Goal: Task Accomplishment & Management: Manage account settings

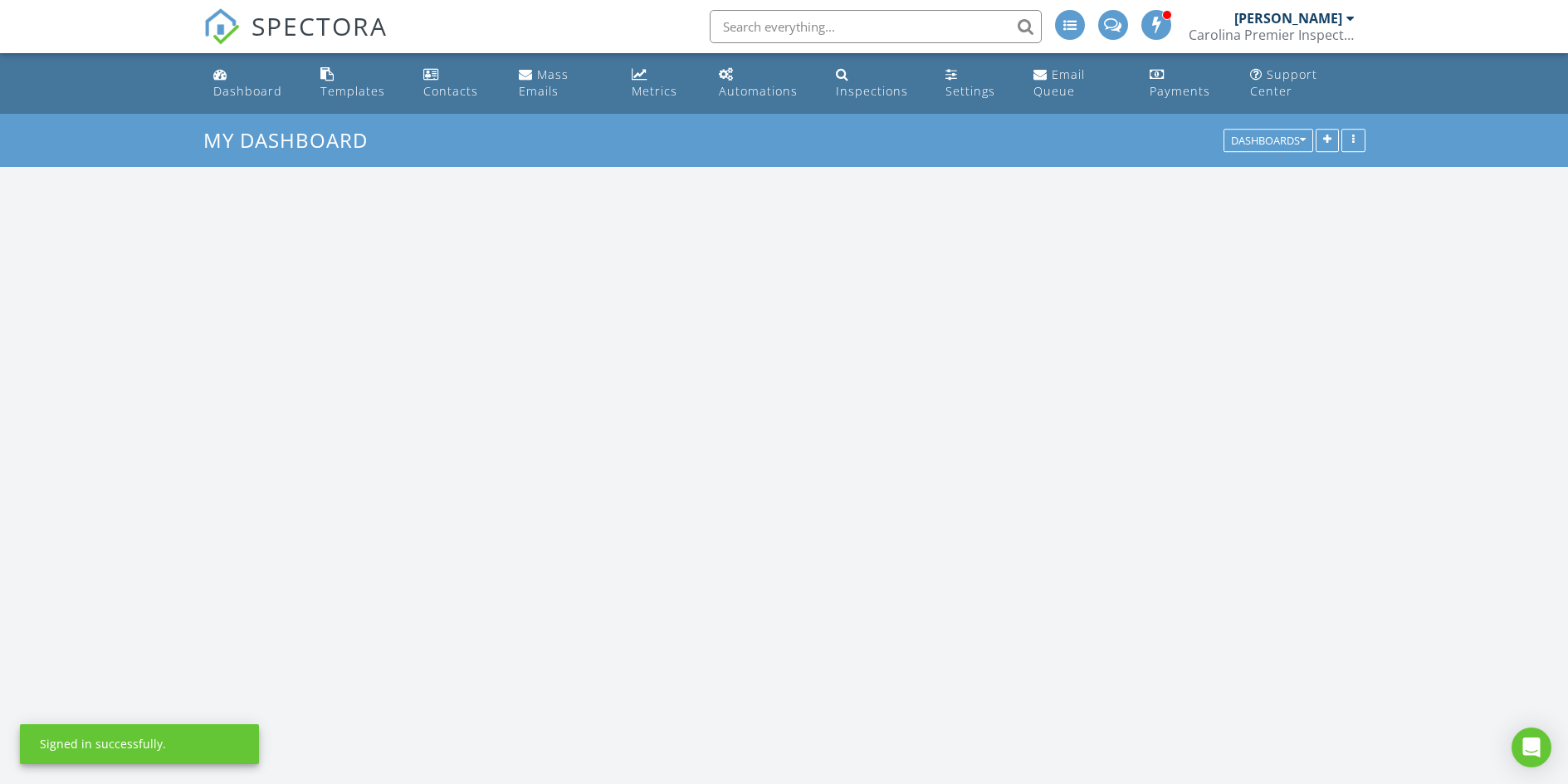
scroll to position [2368, 1593]
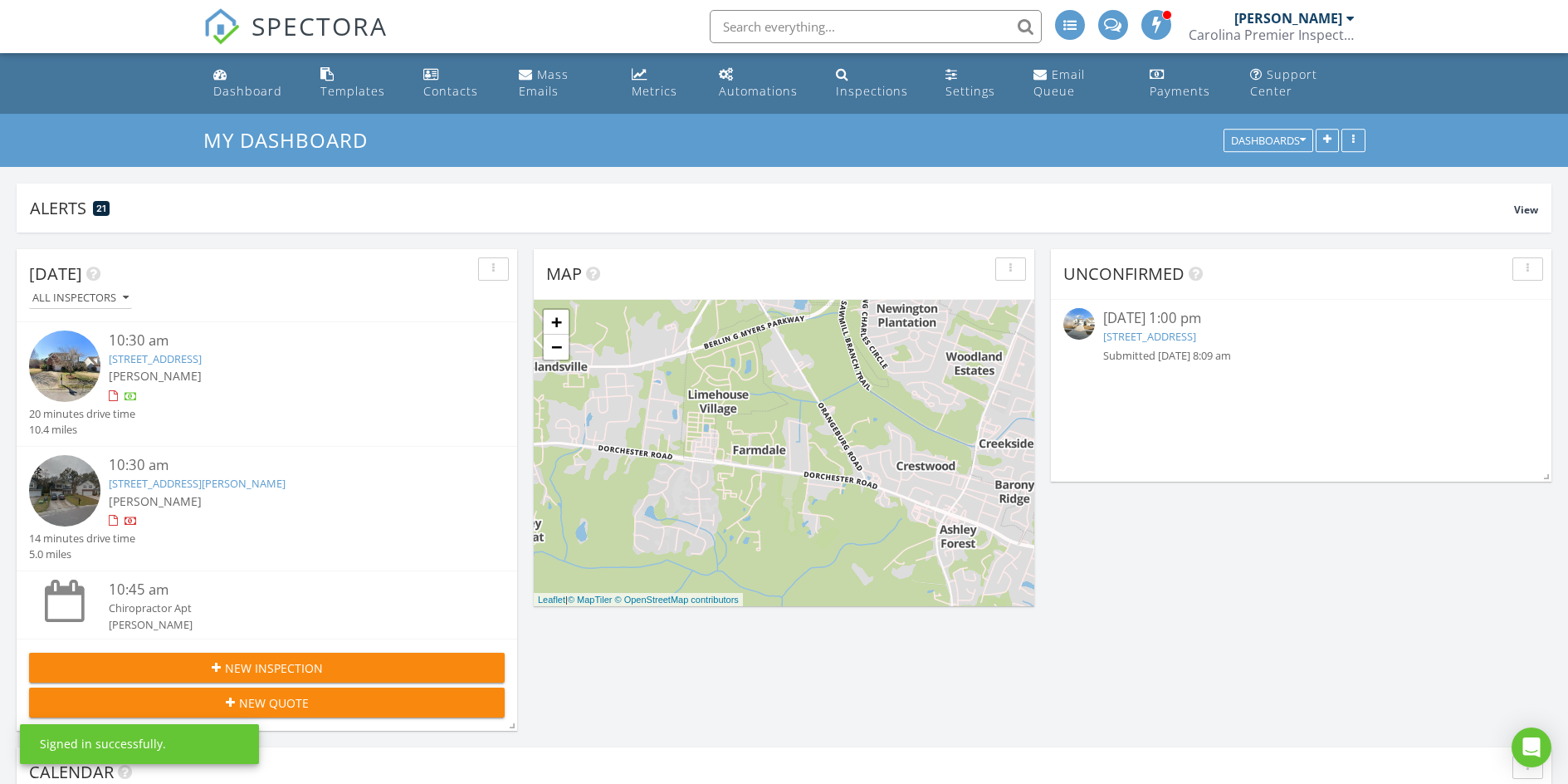
paste input "[STREET_ADDRESS]"
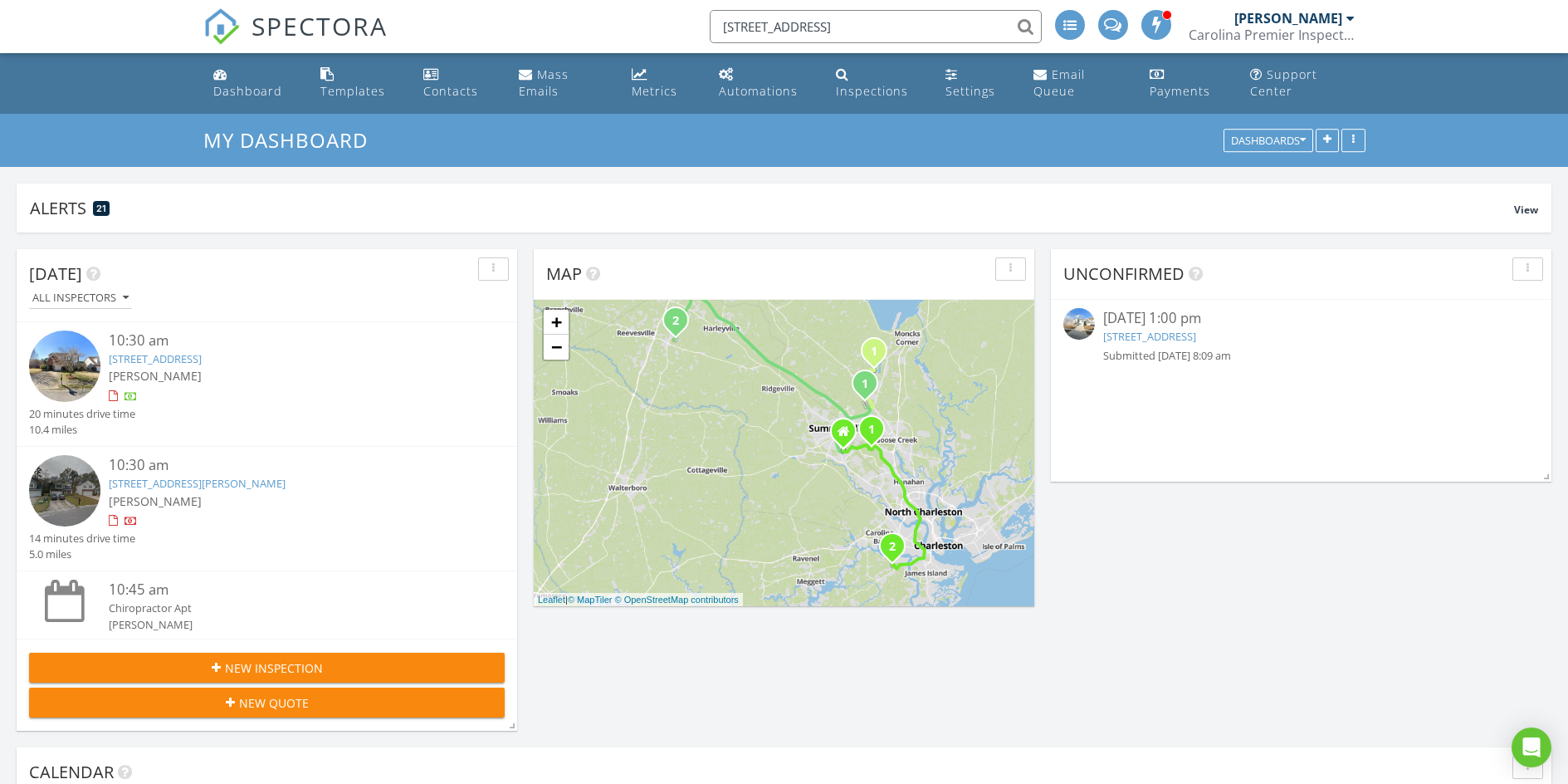
click at [888, 24] on input "[STREET_ADDRESS]" at bounding box center [876, 26] width 332 height 33
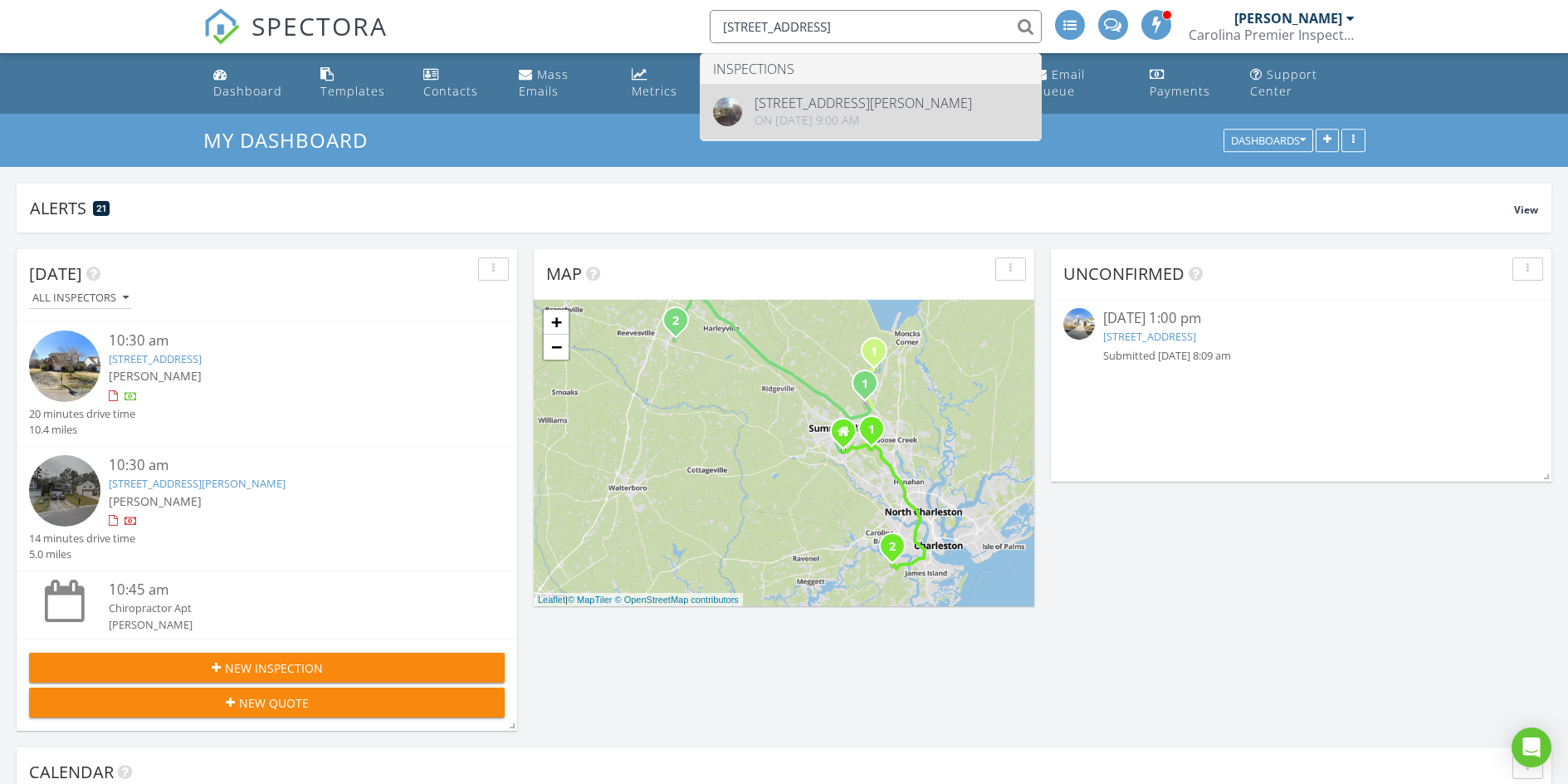
type input "132 Tranquil Ln"
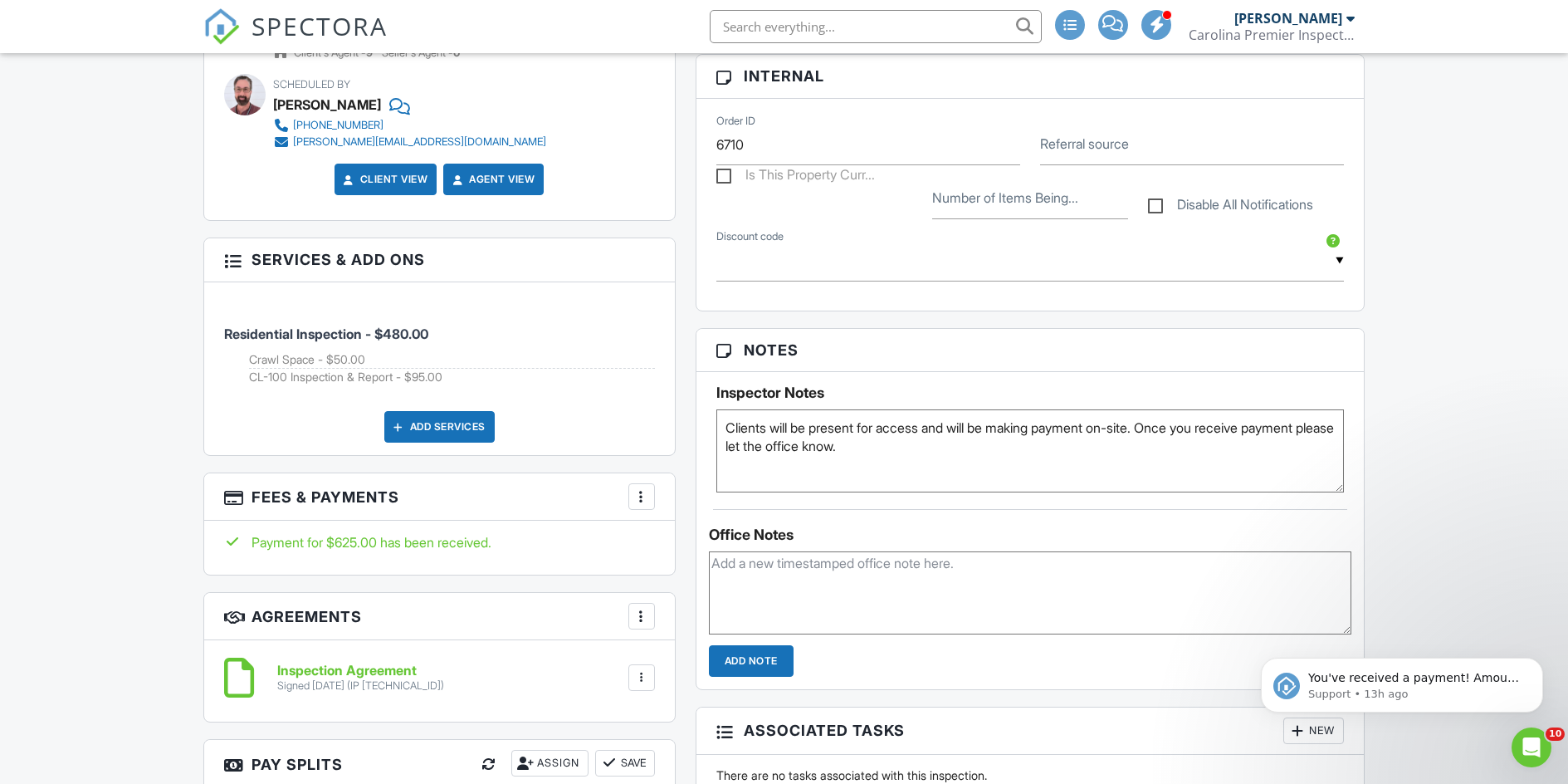
scroll to position [831, 0]
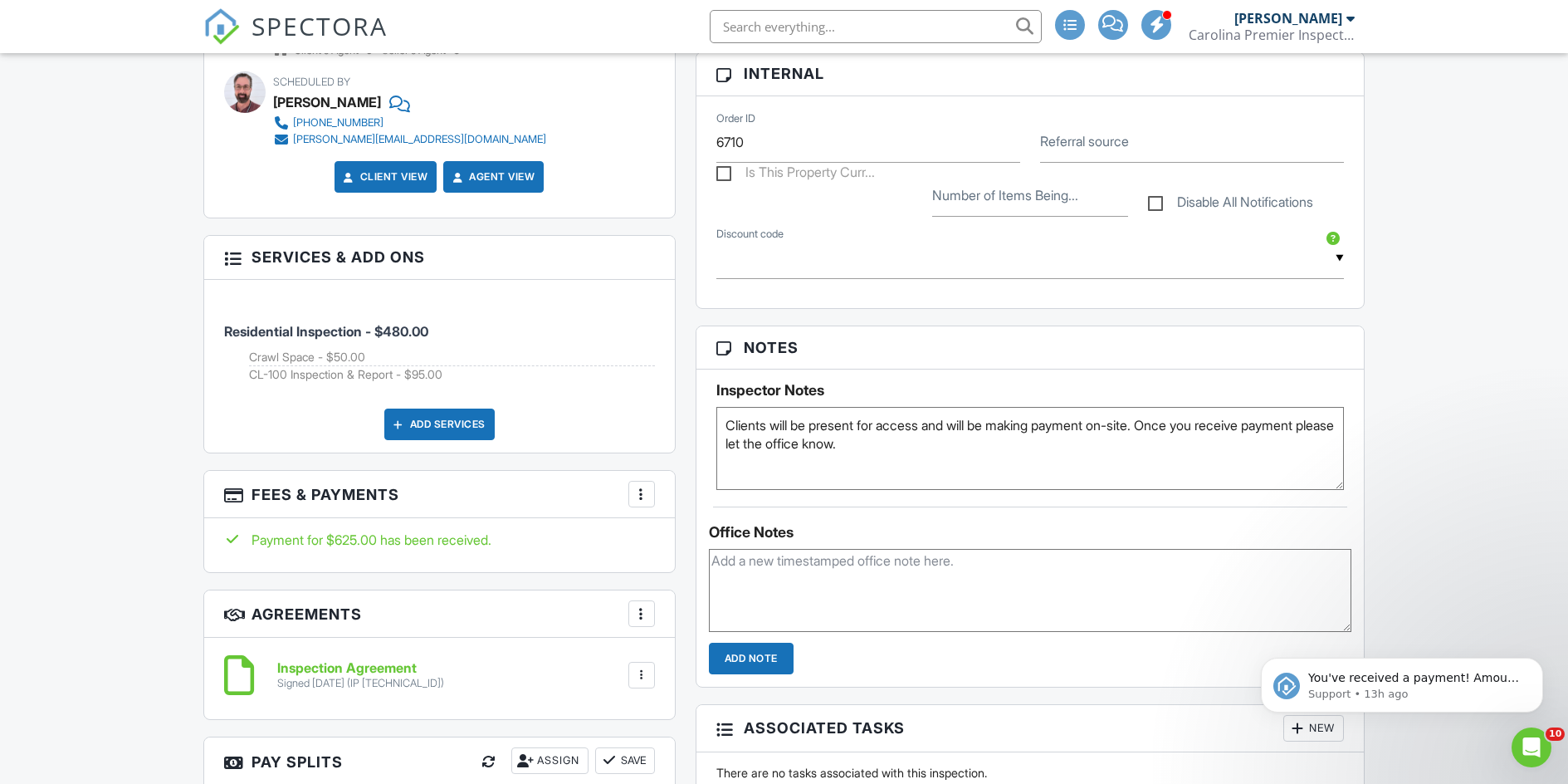
click at [971, 450] on textarea "Clients will be present for access and will be making payment on-site. Once you…" at bounding box center [1030, 448] width 628 height 83
paste textarea "1909 on the water spigot."
click at [897, 444] on textarea "Clients will be present for access and will be making payment on-site. Once you…" at bounding box center [1030, 448] width 628 height 83
click at [890, 443] on textarea "Clients will be present for access and will be making payment on-site. Once you…" at bounding box center [1030, 448] width 628 height 83
type textarea "Clients will be present for access and will be making payment on-site. Once you…"
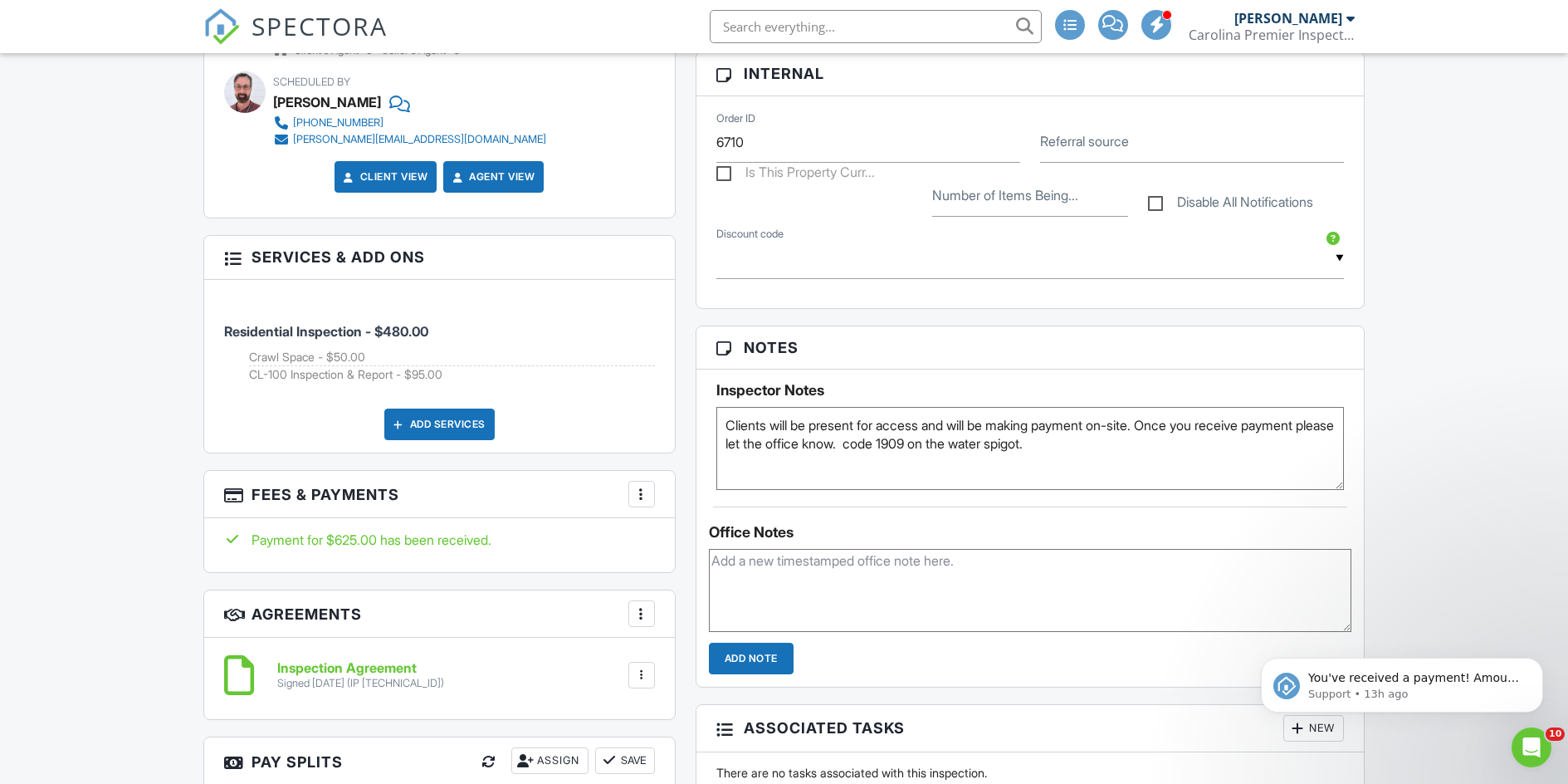
click at [932, 509] on div "Office Notes Add Note" at bounding box center [1030, 590] width 669 height 167
click at [291, 17] on span "SPECTORA" at bounding box center [320, 25] width 136 height 35
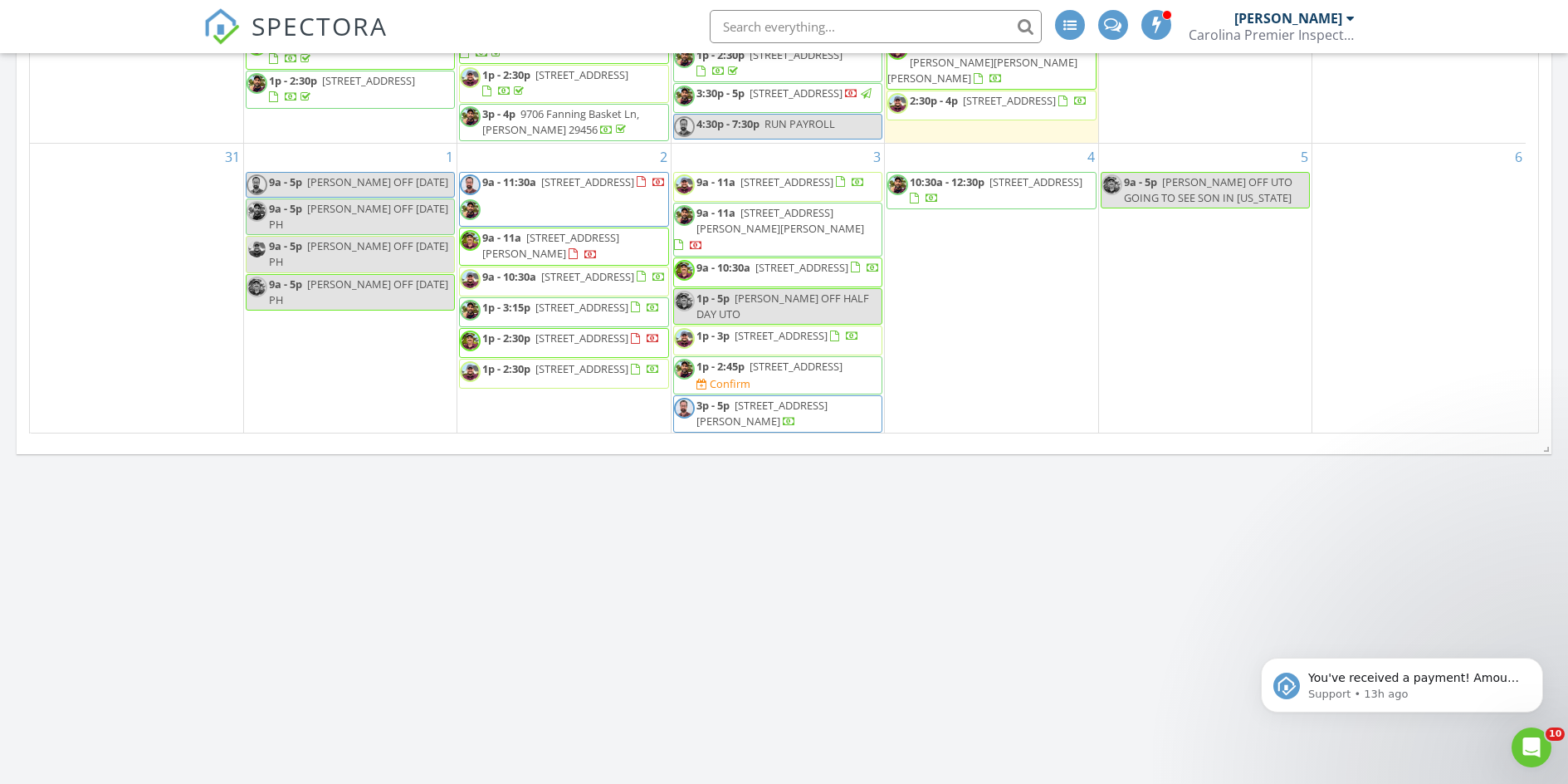
scroll to position [831, 0]
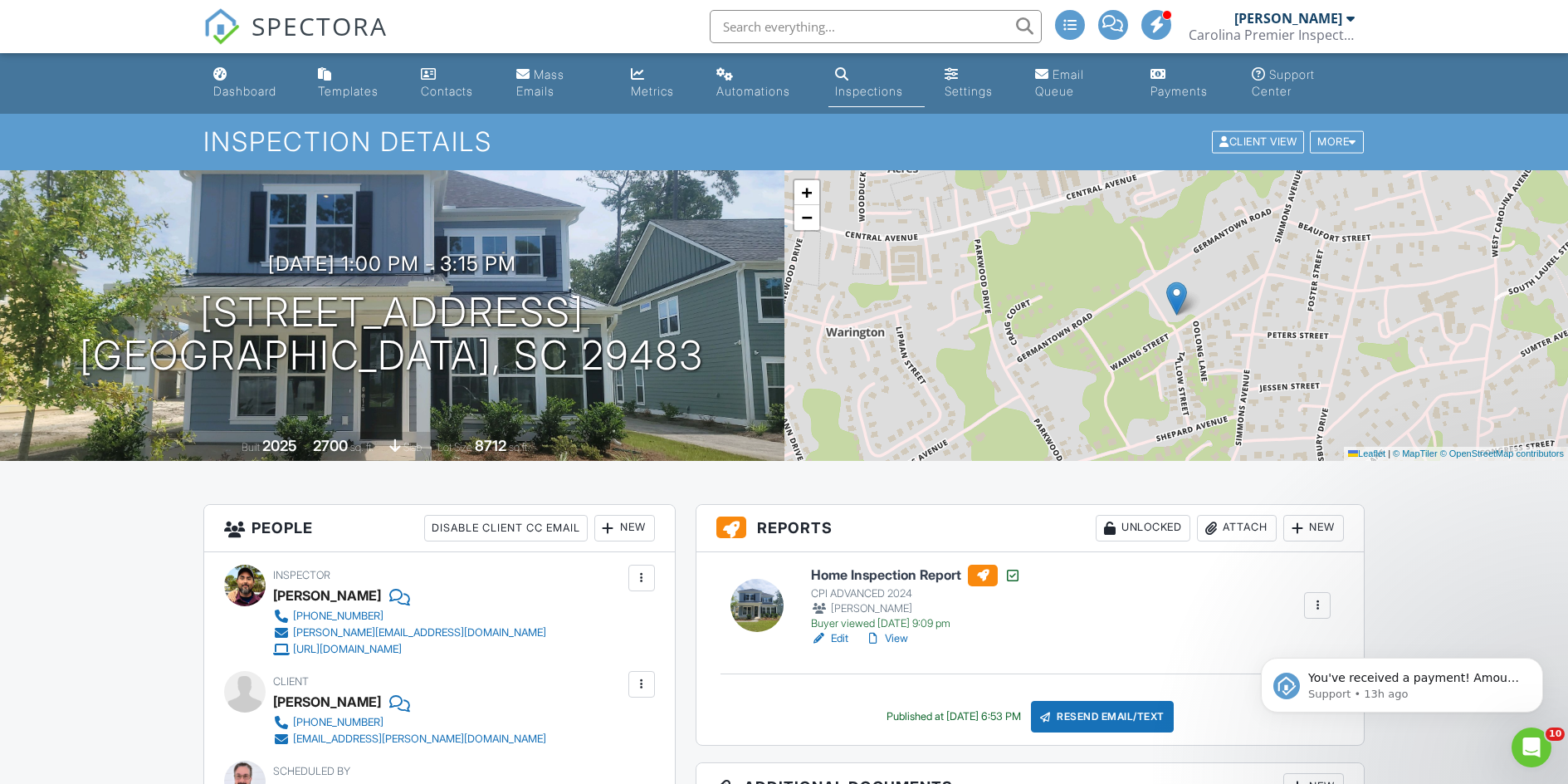
scroll to position [277, 0]
